Goal: Information Seeking & Learning: Check status

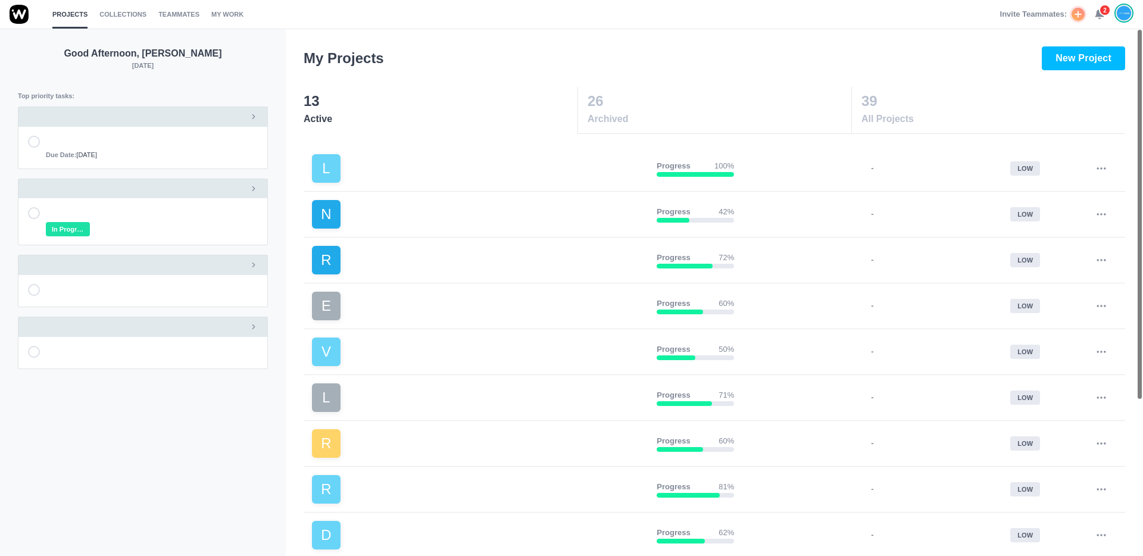
click at [1100, 14] on span "2" at bounding box center [1105, 10] width 12 height 12
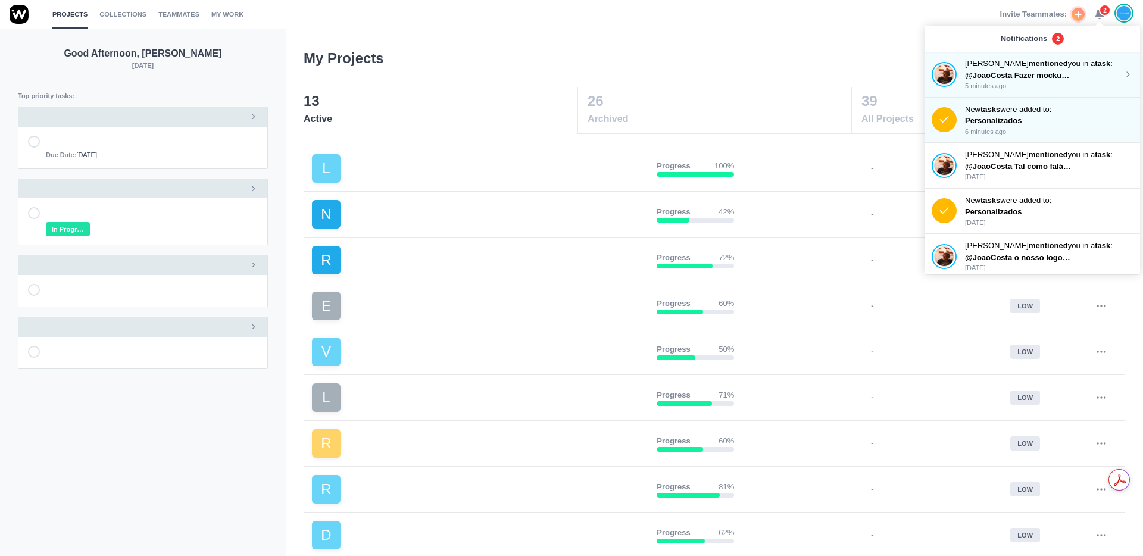
click at [1050, 71] on span "@JoaoCosta Fazer mockup A5" at bounding box center [1021, 75] width 113 height 9
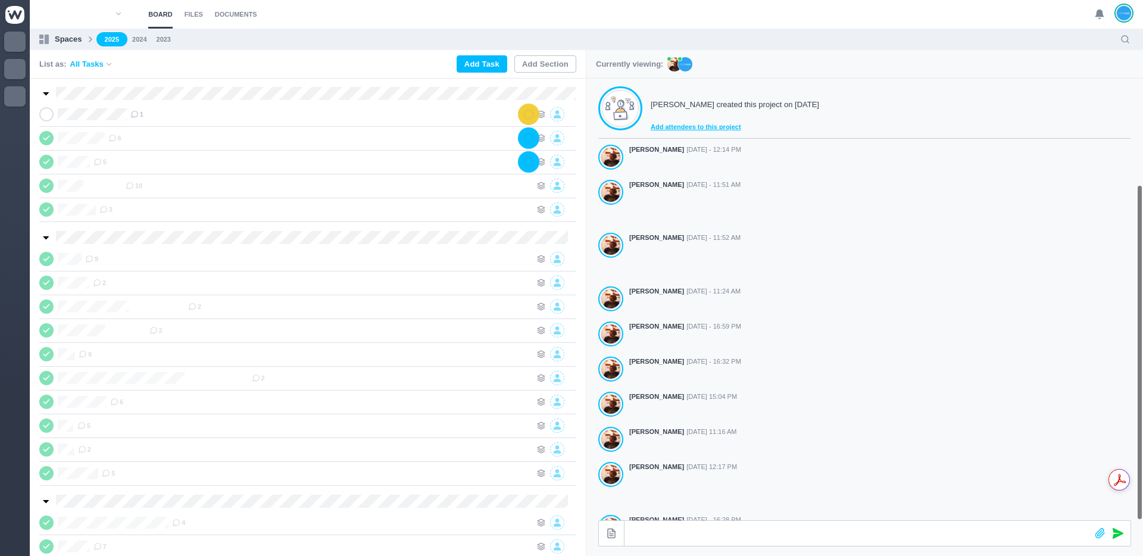
scroll to position [177, 0]
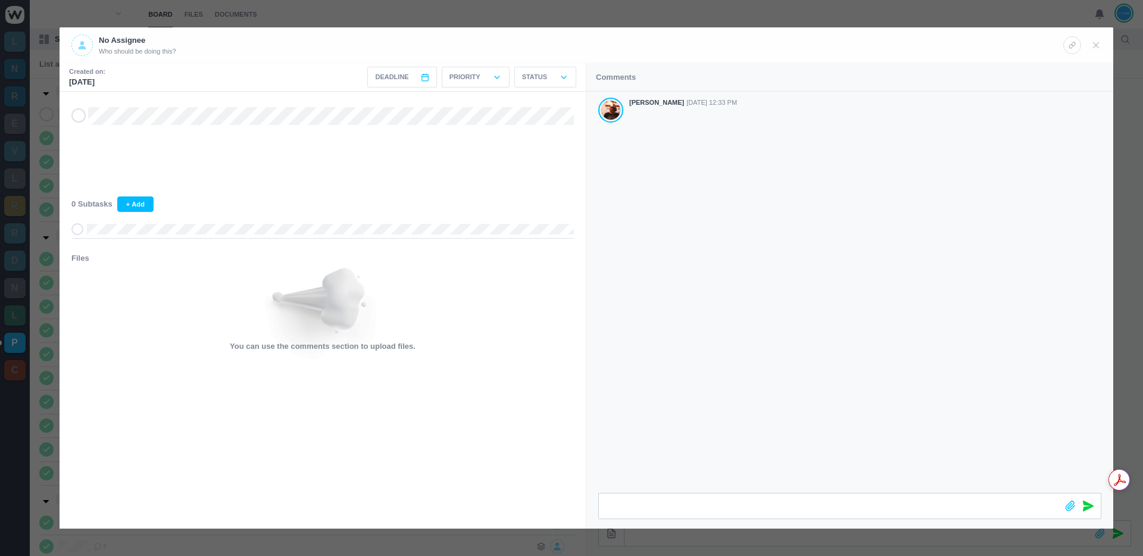
click at [746, 19] on div at bounding box center [571, 278] width 1143 height 556
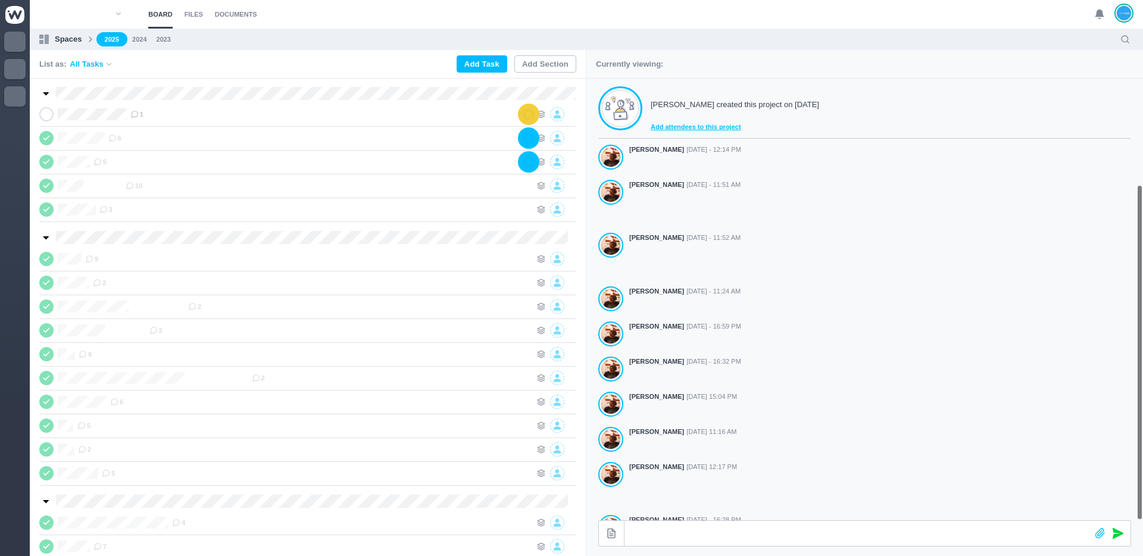
scroll to position [177, 0]
